Goal: Task Accomplishment & Management: Manage account settings

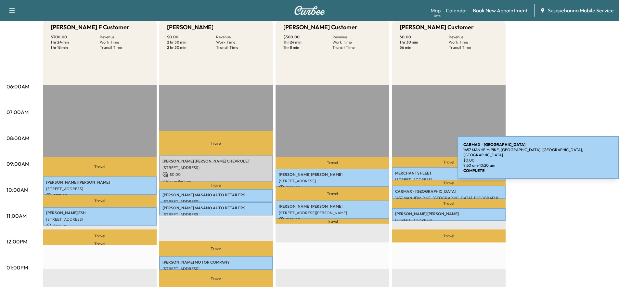
scroll to position [35, 0]
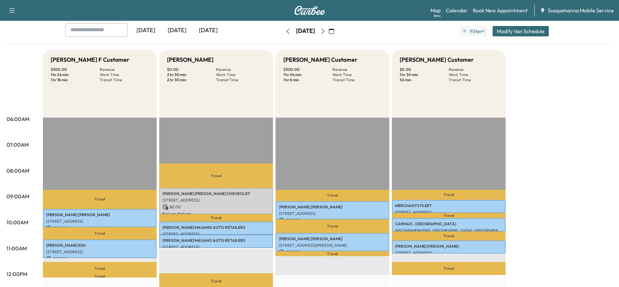
click at [326, 32] on icon "button" at bounding box center [322, 31] width 5 height 5
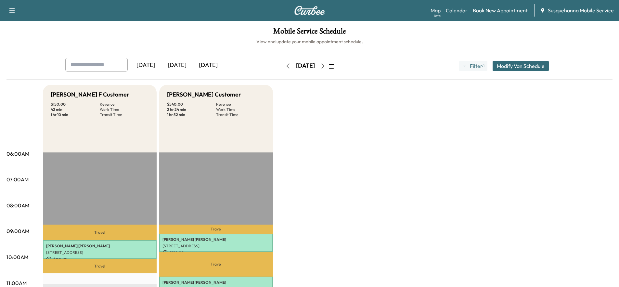
click at [326, 66] on icon "button" at bounding box center [322, 65] width 5 height 5
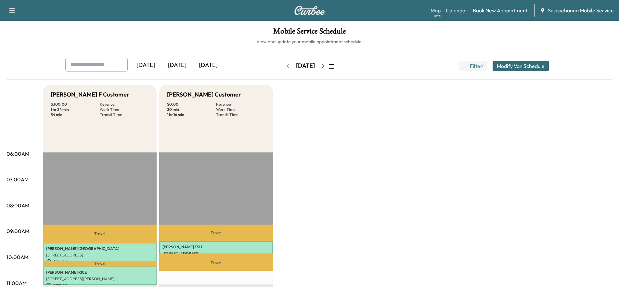
click at [324, 68] on icon "button" at bounding box center [322, 65] width 3 height 5
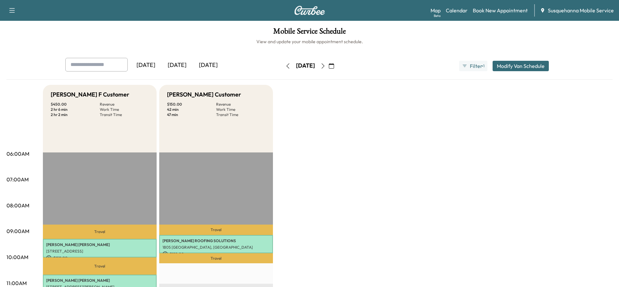
click at [337, 65] on button "button" at bounding box center [331, 66] width 11 height 10
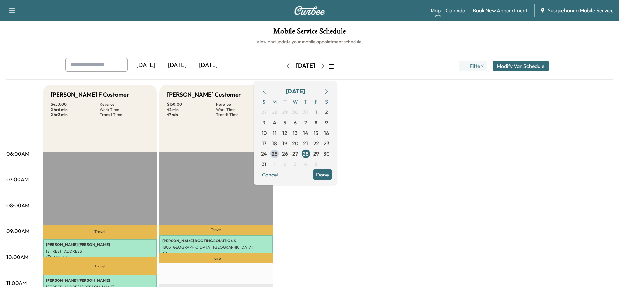
click at [332, 172] on button "Done" at bounding box center [322, 174] width 19 height 10
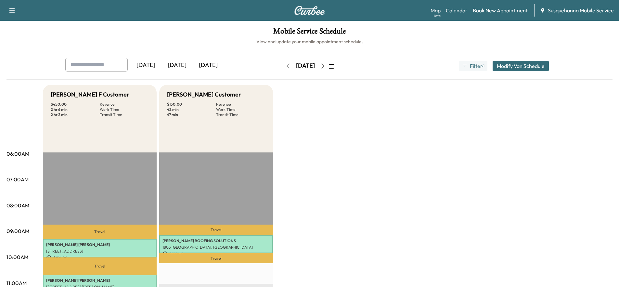
click at [334, 64] on icon "button" at bounding box center [331, 65] width 5 height 5
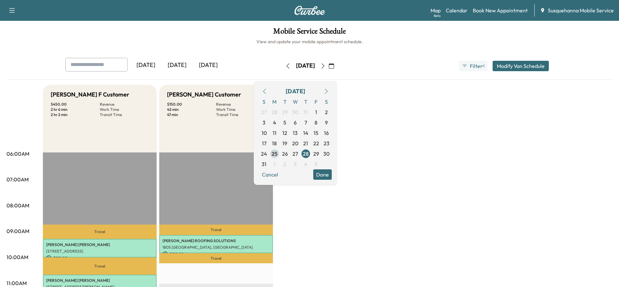
click at [277, 154] on span "25" at bounding box center [275, 154] width 6 height 8
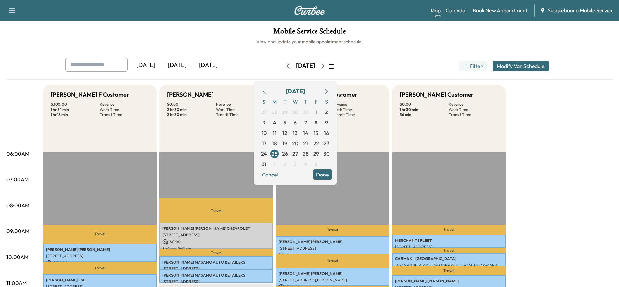
click at [332, 178] on button "Done" at bounding box center [322, 174] width 19 height 10
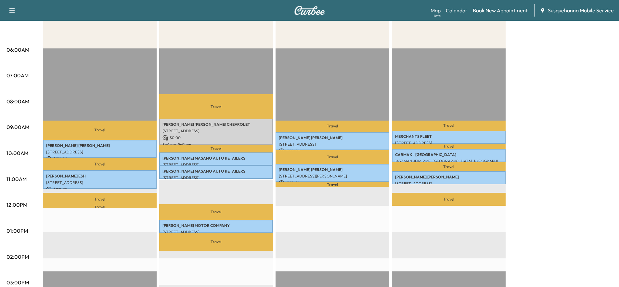
scroll to position [35, 0]
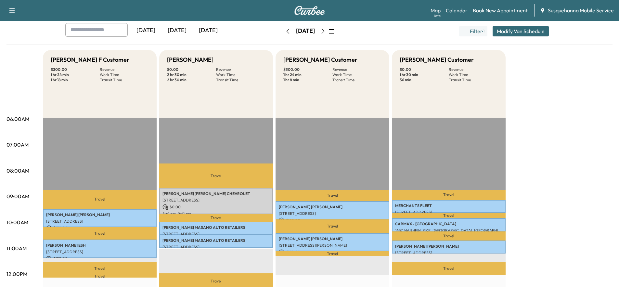
click at [326, 33] on icon "button" at bounding box center [322, 31] width 5 height 5
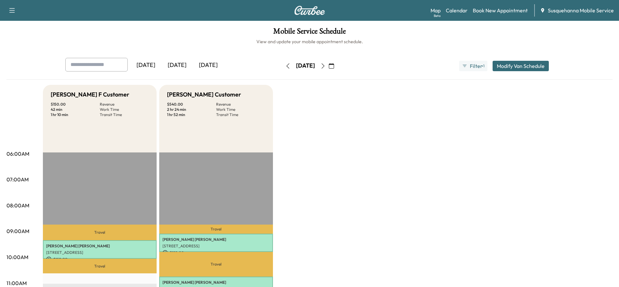
click at [326, 65] on icon "button" at bounding box center [322, 65] width 5 height 5
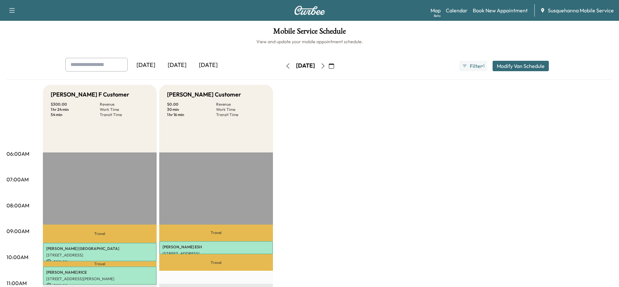
click at [326, 67] on icon "button" at bounding box center [322, 65] width 5 height 5
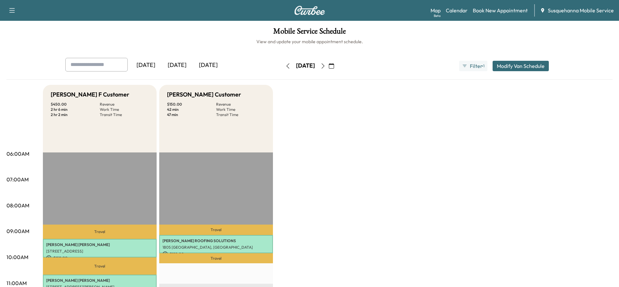
click at [326, 67] on icon "button" at bounding box center [322, 65] width 5 height 5
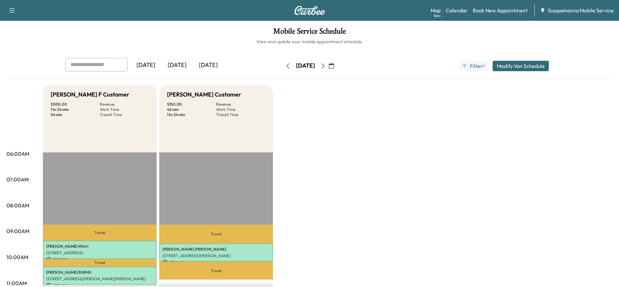
click at [282, 65] on button "button" at bounding box center [287, 66] width 11 height 10
click at [282, 65] on div "Friday, August 29" at bounding box center [305, 66] width 46 height 10
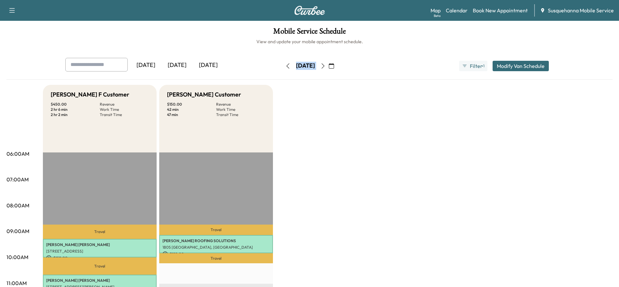
click at [282, 65] on div "[DATE]" at bounding box center [305, 66] width 46 height 10
click at [282, 65] on button "button" at bounding box center [287, 66] width 11 height 10
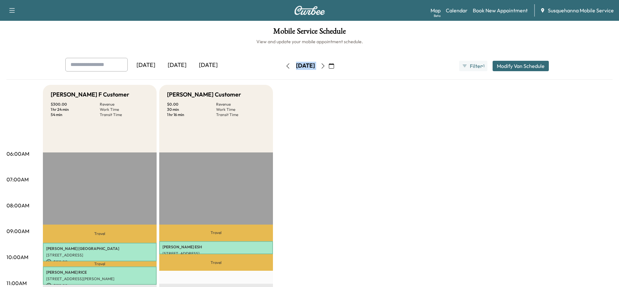
click at [285, 65] on icon "button" at bounding box center [287, 65] width 5 height 5
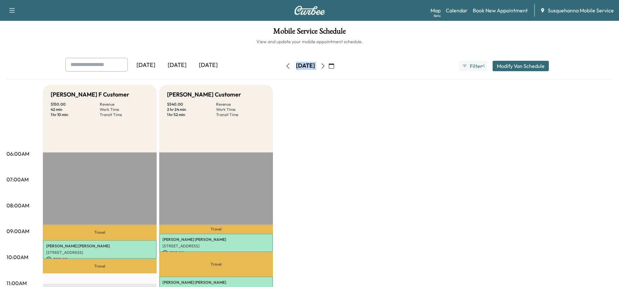
click at [377, 60] on div "Yesterday Today Tomorrow Tuesday, August 26 August 2025 S M T W T F S 27 28 29 …" at bounding box center [309, 66] width 499 height 16
click at [326, 63] on icon "button" at bounding box center [322, 65] width 5 height 5
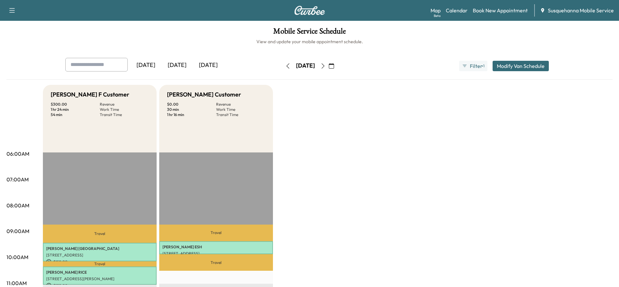
click at [282, 65] on button "button" at bounding box center [287, 66] width 11 height 10
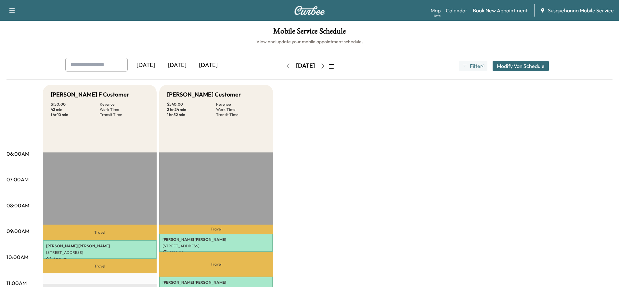
click at [286, 65] on icon "button" at bounding box center [287, 65] width 3 height 5
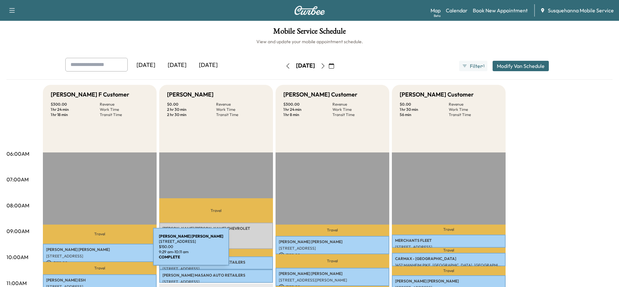
scroll to position [104, 0]
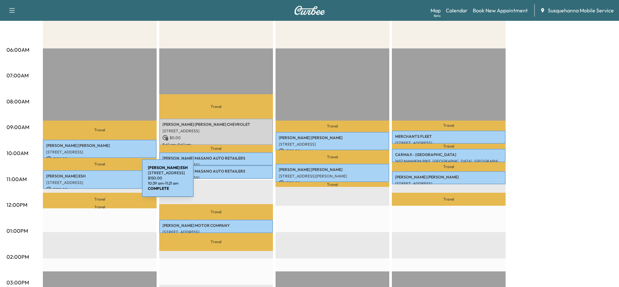
click at [94, 180] on p "[STREET_ADDRESS]" at bounding box center [99, 182] width 107 height 5
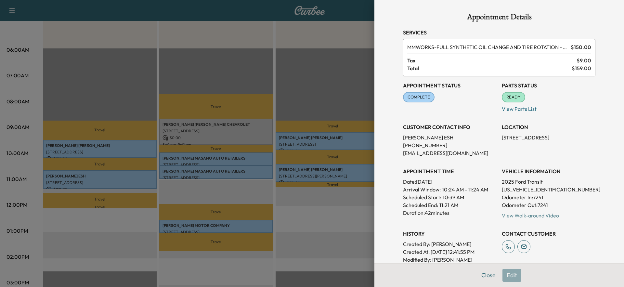
click at [530, 217] on link "View Walk-around Video" at bounding box center [530, 215] width 57 height 6
click at [487, 278] on button "Close" at bounding box center [488, 275] width 23 height 13
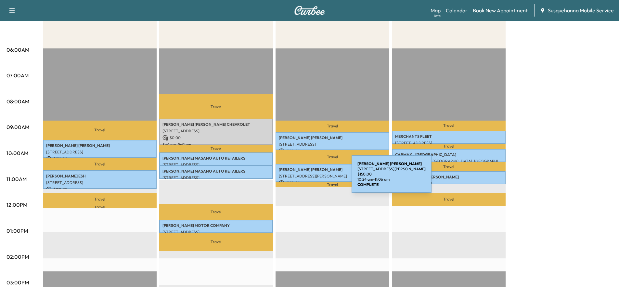
click at [303, 178] on div "DONALD REISINGER 24 Honeysuckle Dr, Marietta, PA 17547, USA $ 150.00 10:24 am -…" at bounding box center [333, 173] width 114 height 19
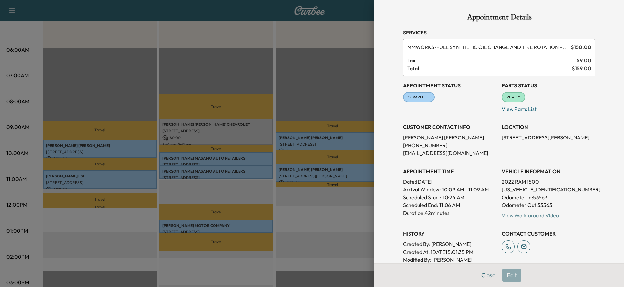
click at [505, 215] on link "View Walk-around Video" at bounding box center [530, 215] width 57 height 6
click at [478, 275] on button "Close" at bounding box center [488, 275] width 23 height 13
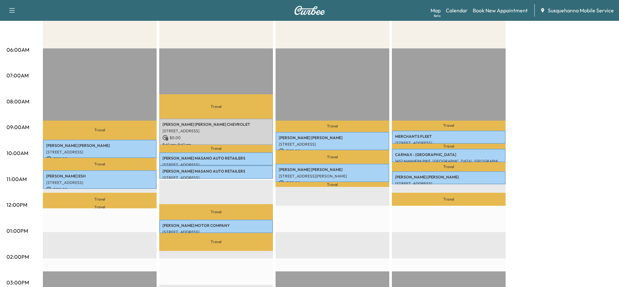
scroll to position [0, 0]
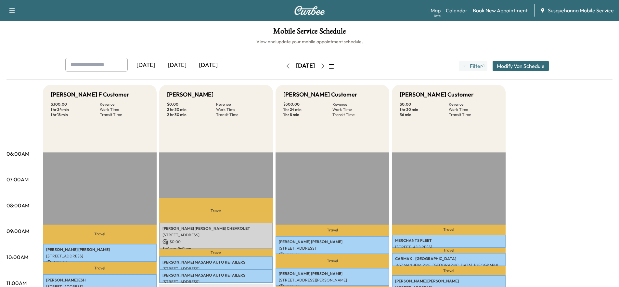
click at [326, 68] on icon "button" at bounding box center [322, 65] width 5 height 5
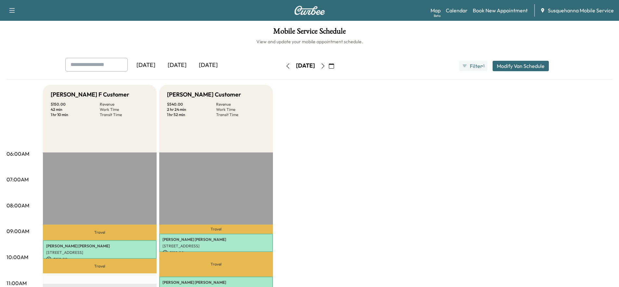
click at [324, 68] on icon "button" at bounding box center [322, 65] width 3 height 5
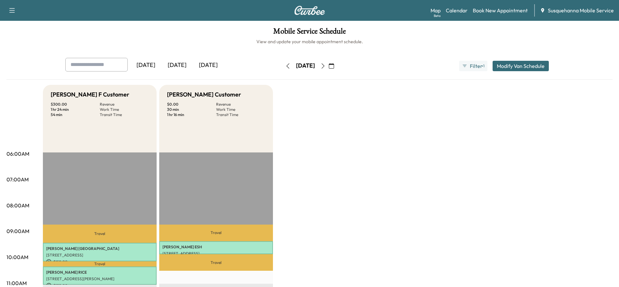
click at [326, 65] on icon "button" at bounding box center [322, 65] width 5 height 5
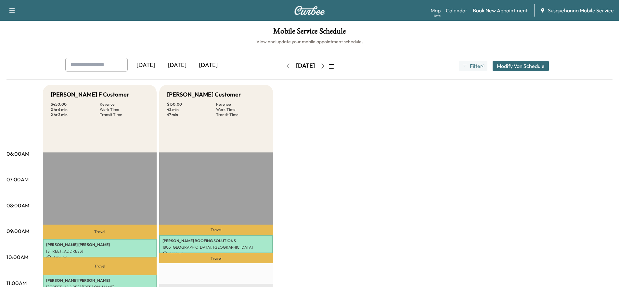
click at [326, 65] on icon "button" at bounding box center [322, 65] width 5 height 5
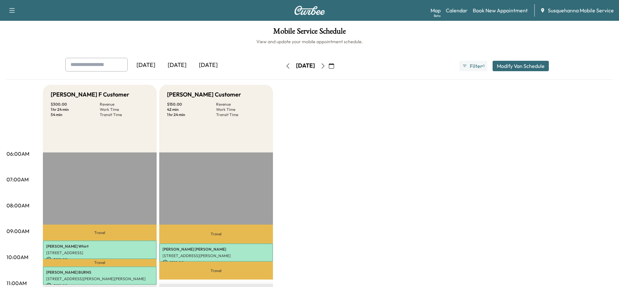
click at [324, 67] on icon "button" at bounding box center [322, 65] width 3 height 5
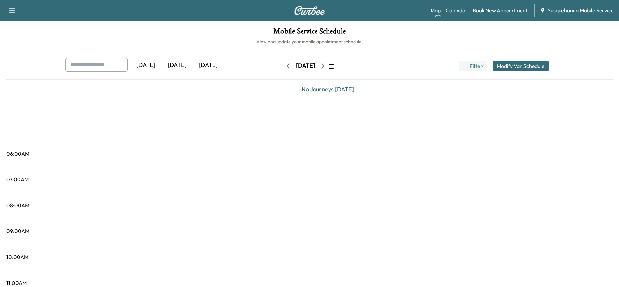
click at [328, 67] on button "button" at bounding box center [322, 66] width 11 height 10
click at [326, 67] on icon "button" at bounding box center [322, 65] width 5 height 5
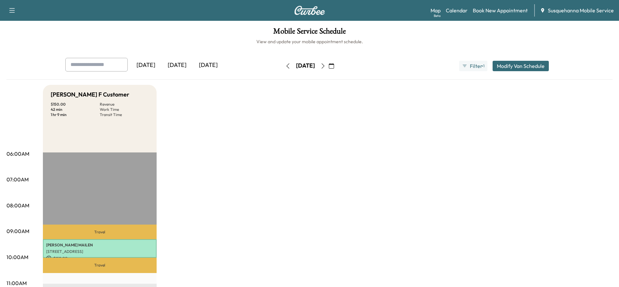
click at [326, 67] on icon "button" at bounding box center [322, 65] width 5 height 5
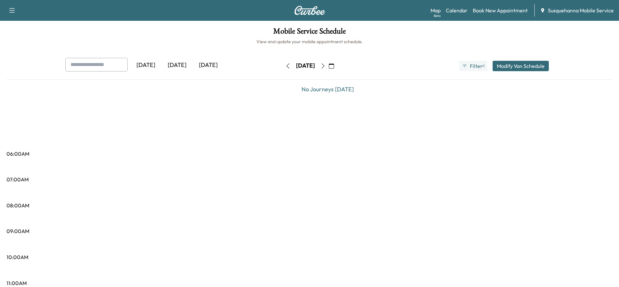
click at [326, 67] on icon "button" at bounding box center [322, 65] width 5 height 5
click at [337, 68] on button "button" at bounding box center [331, 66] width 11 height 10
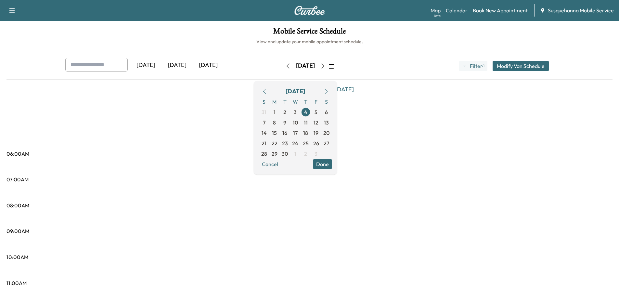
click at [267, 89] on icon "button" at bounding box center [264, 91] width 5 height 5
click at [332, 177] on button "Done" at bounding box center [322, 174] width 19 height 10
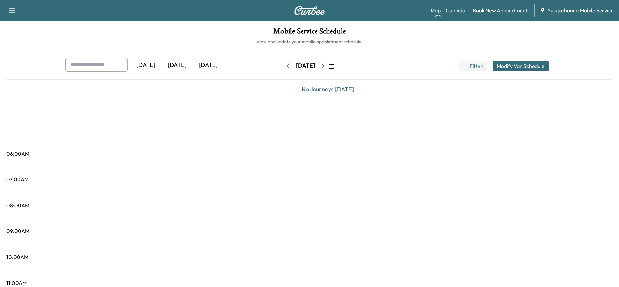
click at [334, 64] on icon "button" at bounding box center [331, 65] width 5 height 5
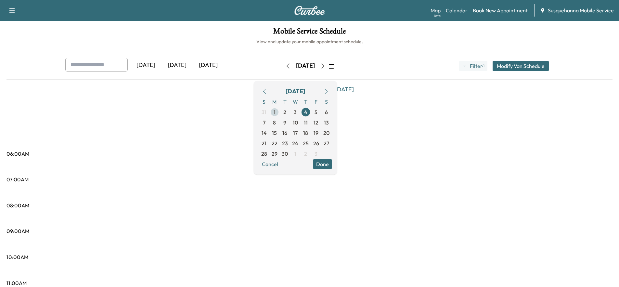
click at [276, 113] on span "1" at bounding box center [275, 112] width 2 height 8
click at [332, 162] on button "Done" at bounding box center [322, 164] width 19 height 10
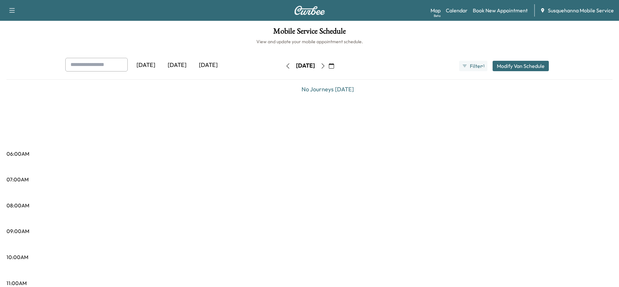
click at [334, 68] on icon "button" at bounding box center [331, 65] width 5 height 5
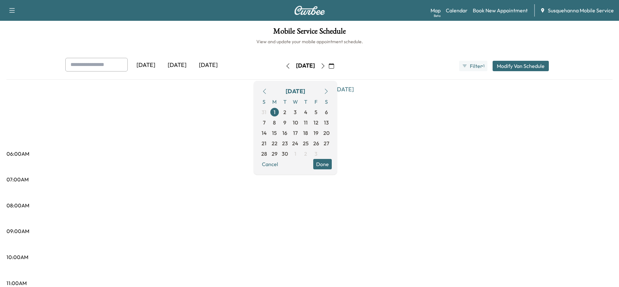
click at [270, 88] on button "button" at bounding box center [264, 91] width 11 height 10
click at [267, 92] on icon "button" at bounding box center [264, 91] width 5 height 5
click at [277, 153] on span "25" at bounding box center [275, 154] width 6 height 8
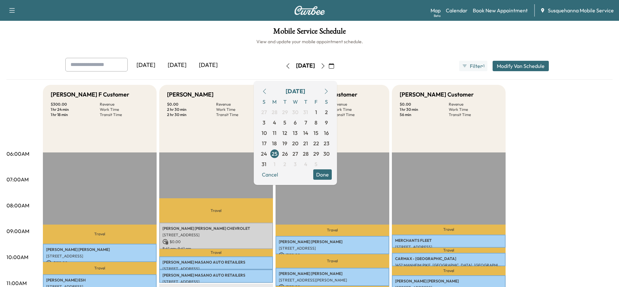
click at [332, 173] on button "Done" at bounding box center [322, 174] width 19 height 10
